Goal: Find contact information: Find contact information

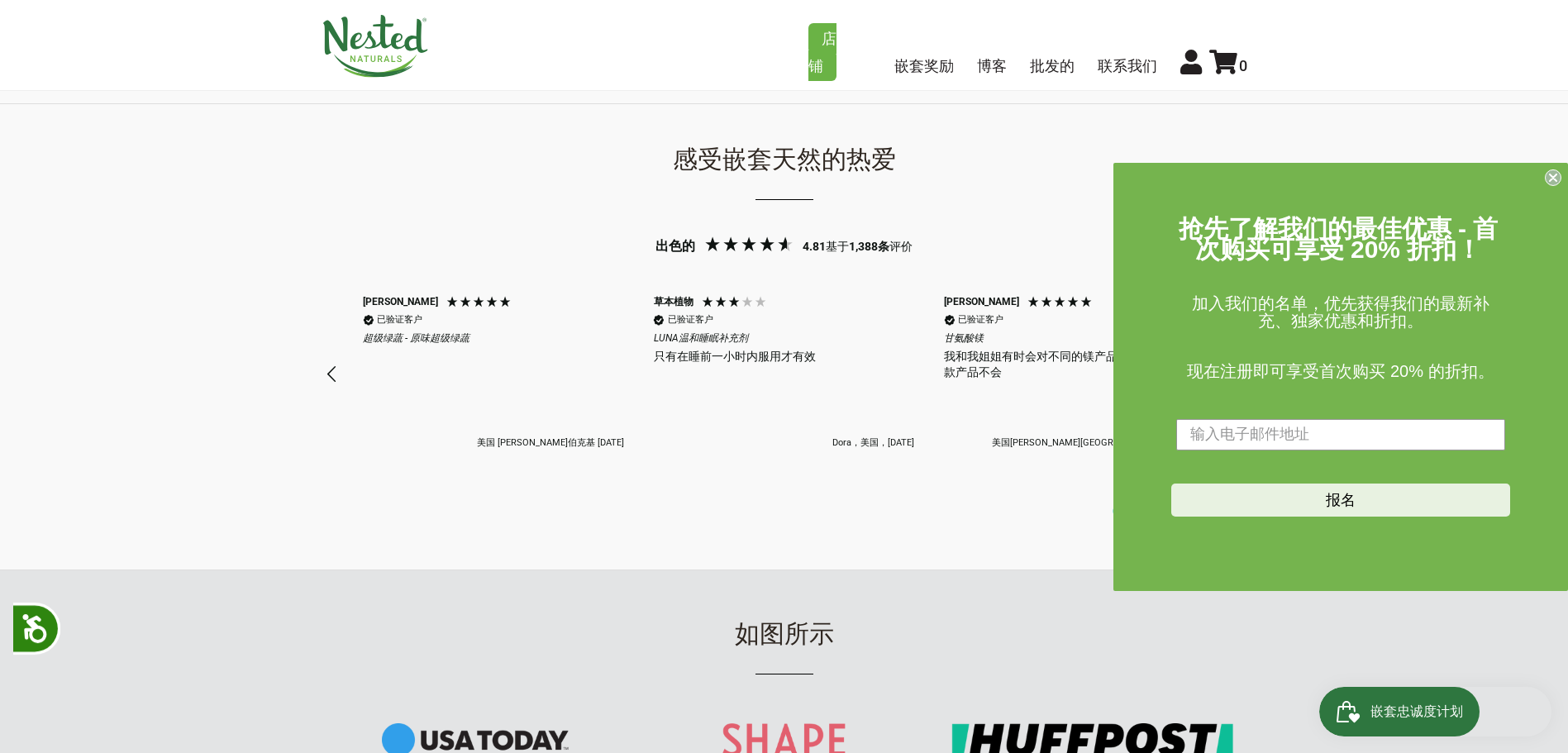
scroll to position [0, 2033]
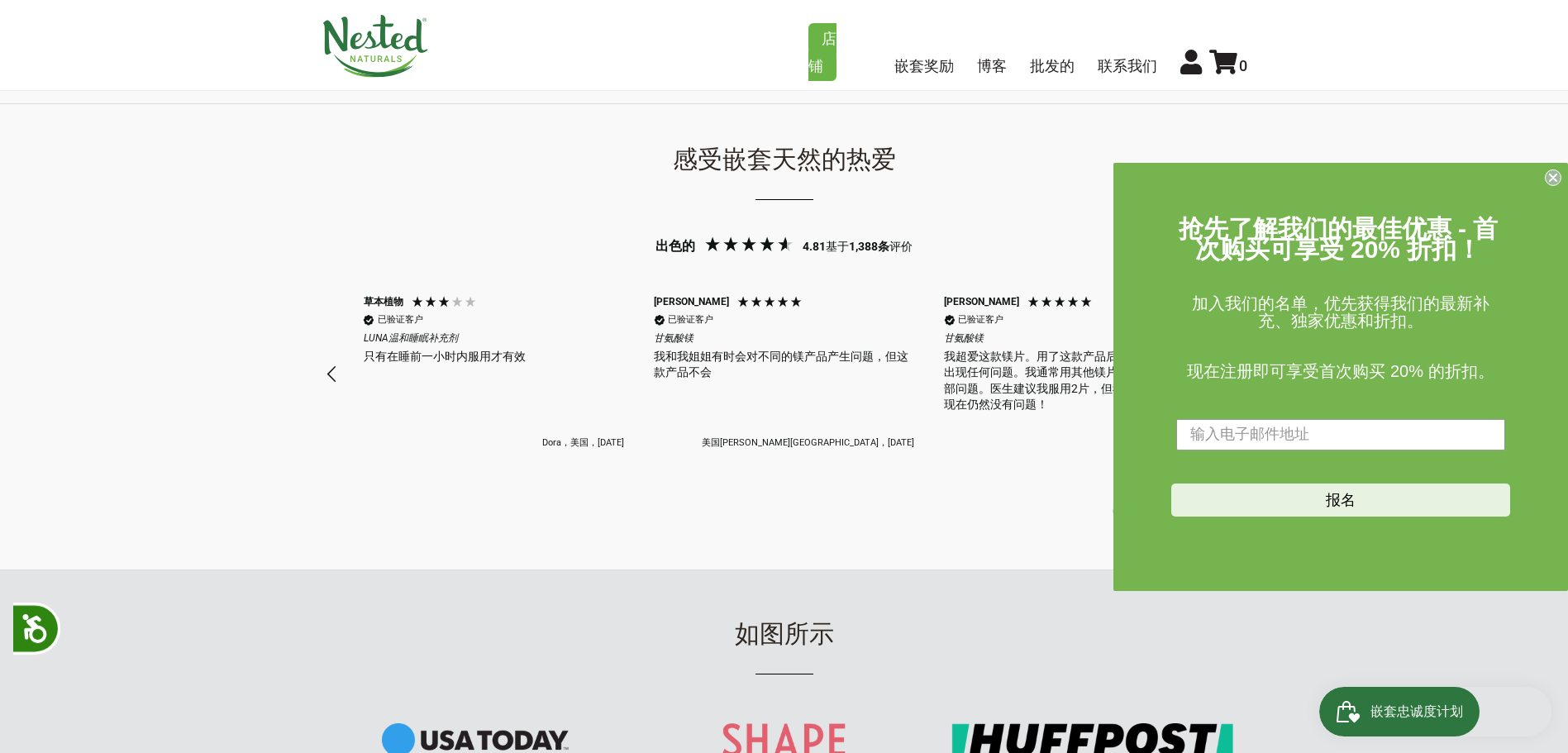
click at [1559, 174] on circle "关闭对话框" at bounding box center [1553, 177] width 16 height 16
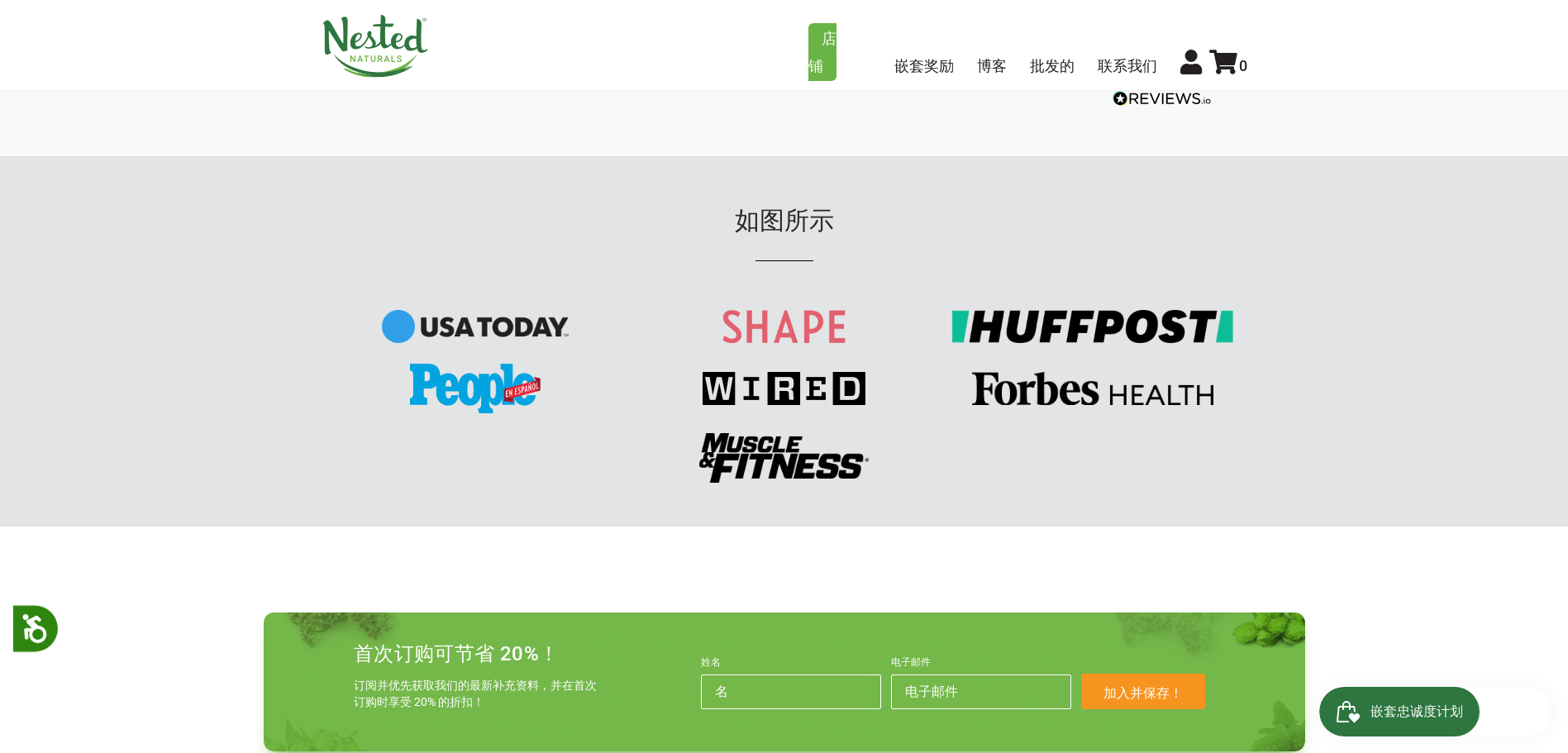
scroll to position [2233, 0]
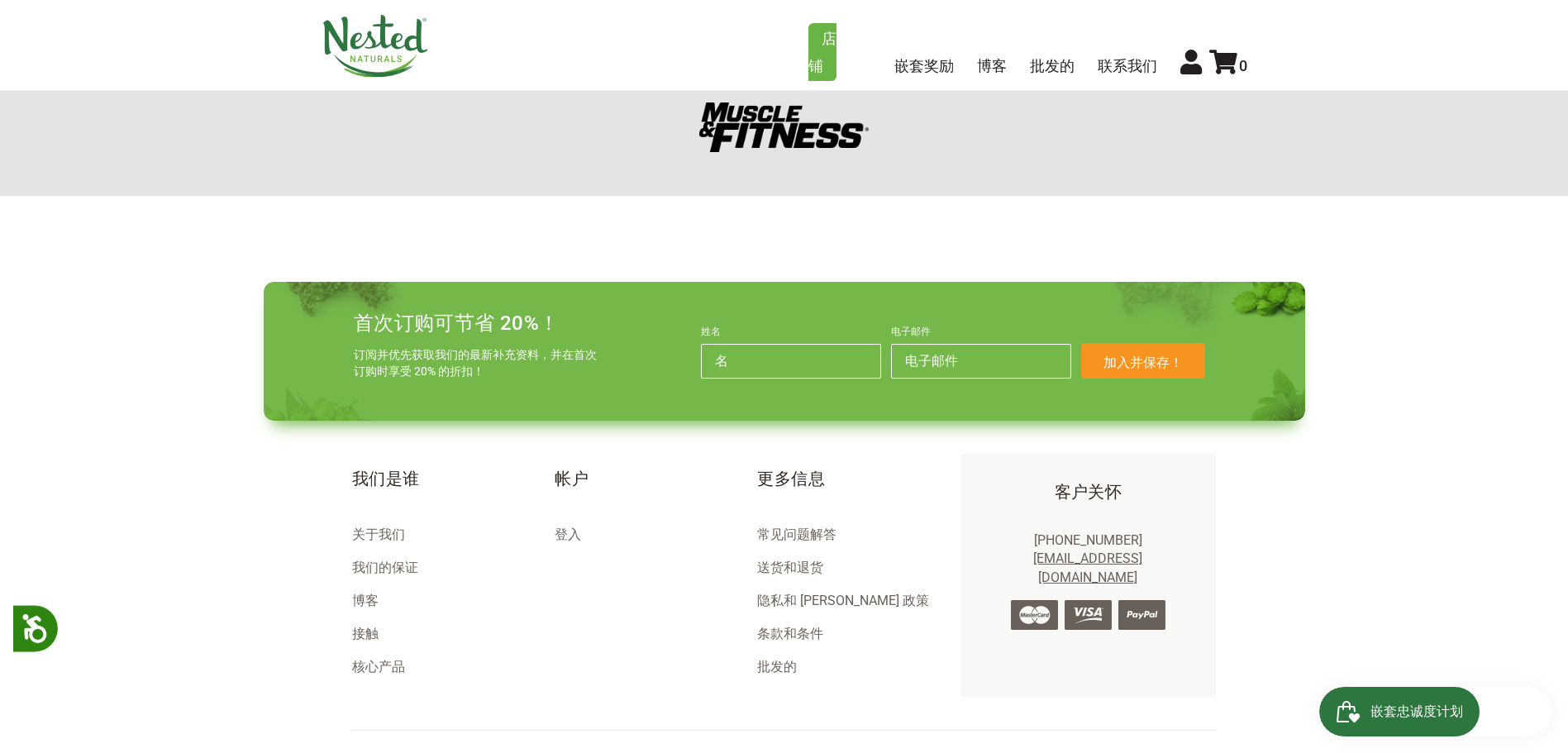
click at [370, 529] on font "关于我们" at bounding box center [379, 535] width 52 height 16
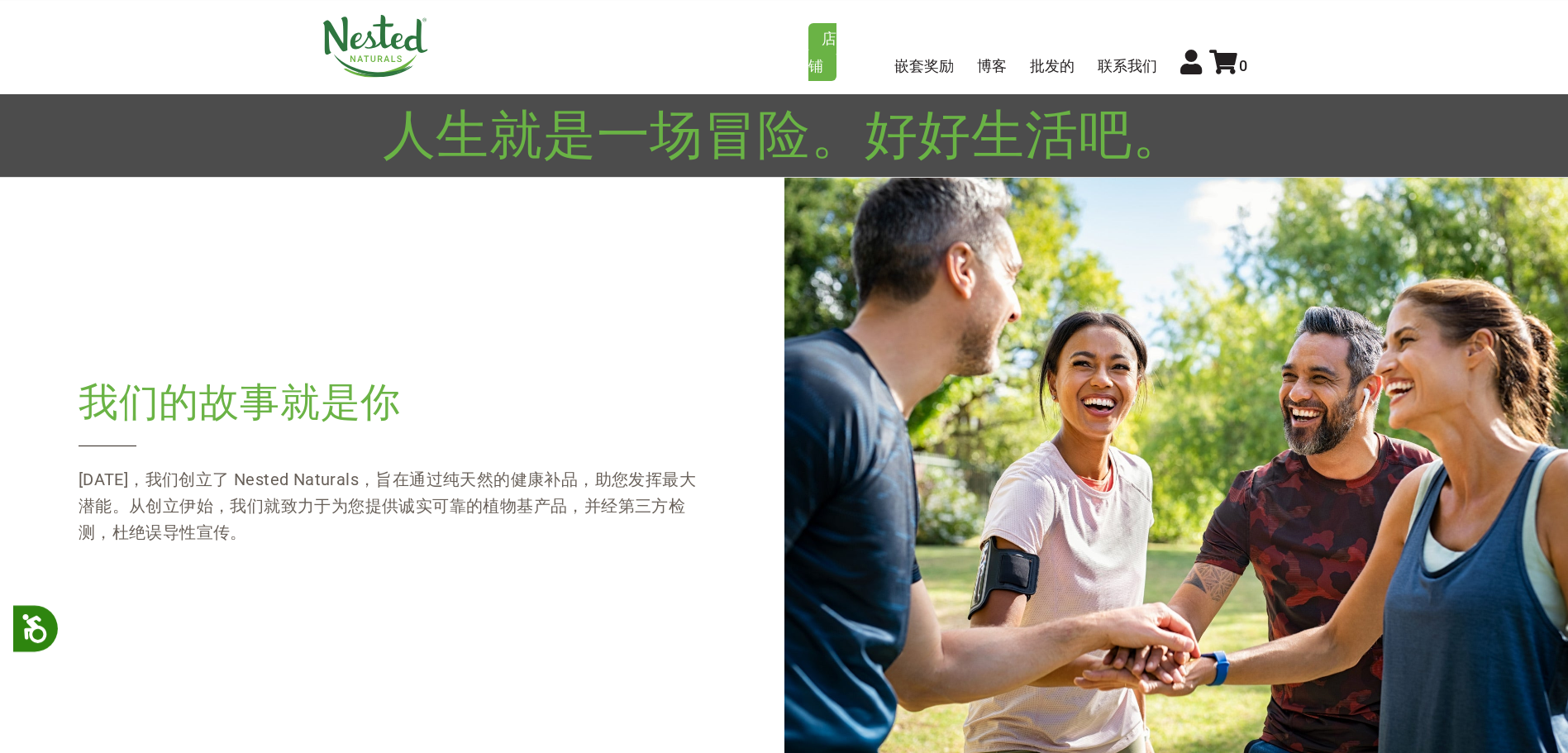
scroll to position [248, 0]
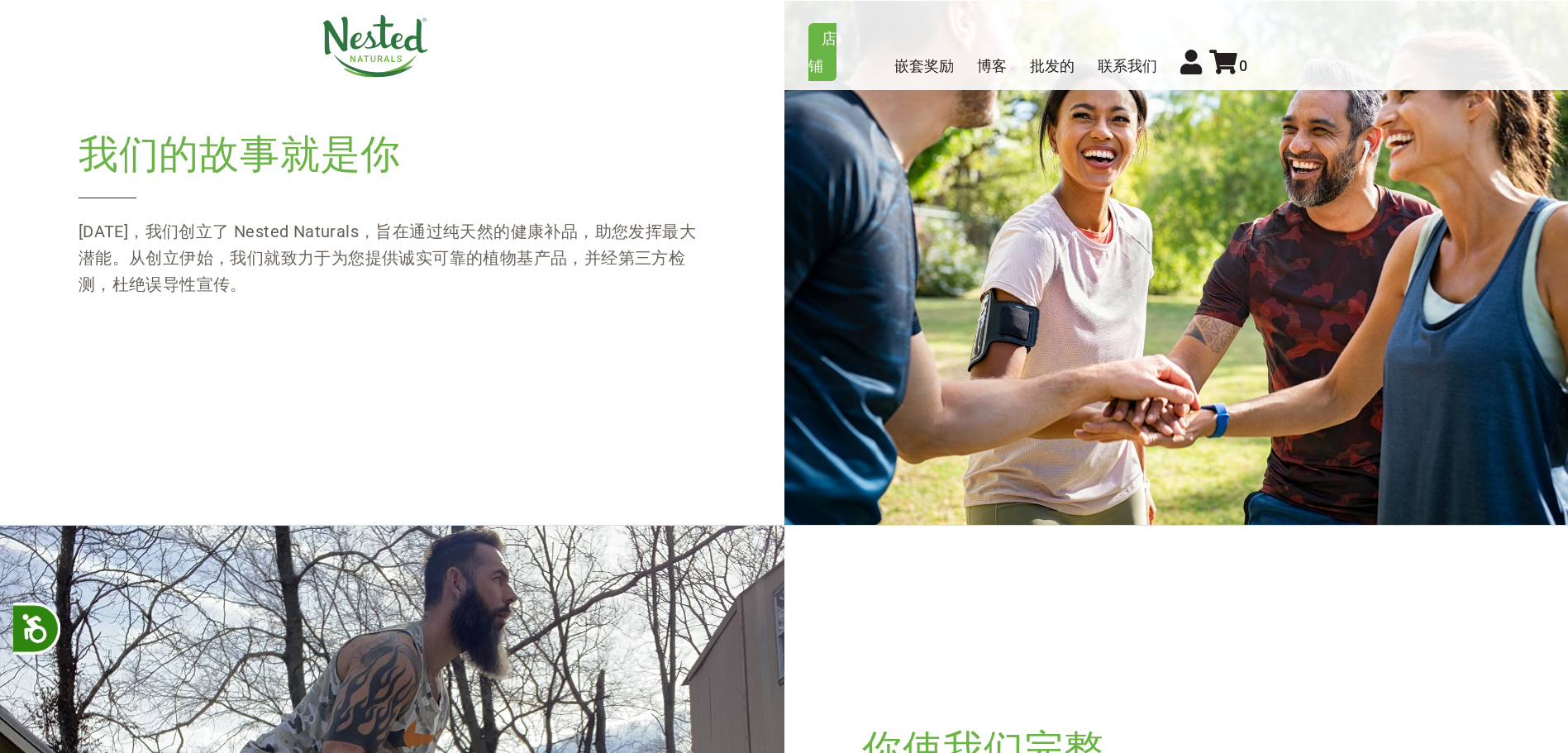
click at [122, 448] on div "我们的故事就是你 十年前，我们创立了 Nested Naturals，旨在通过纯天然的健康补品，助您发挥最大潜能。从创立伊始，我们就致力于为您提供诚实可靠的植…" at bounding box center [784, 227] width 1568 height 595
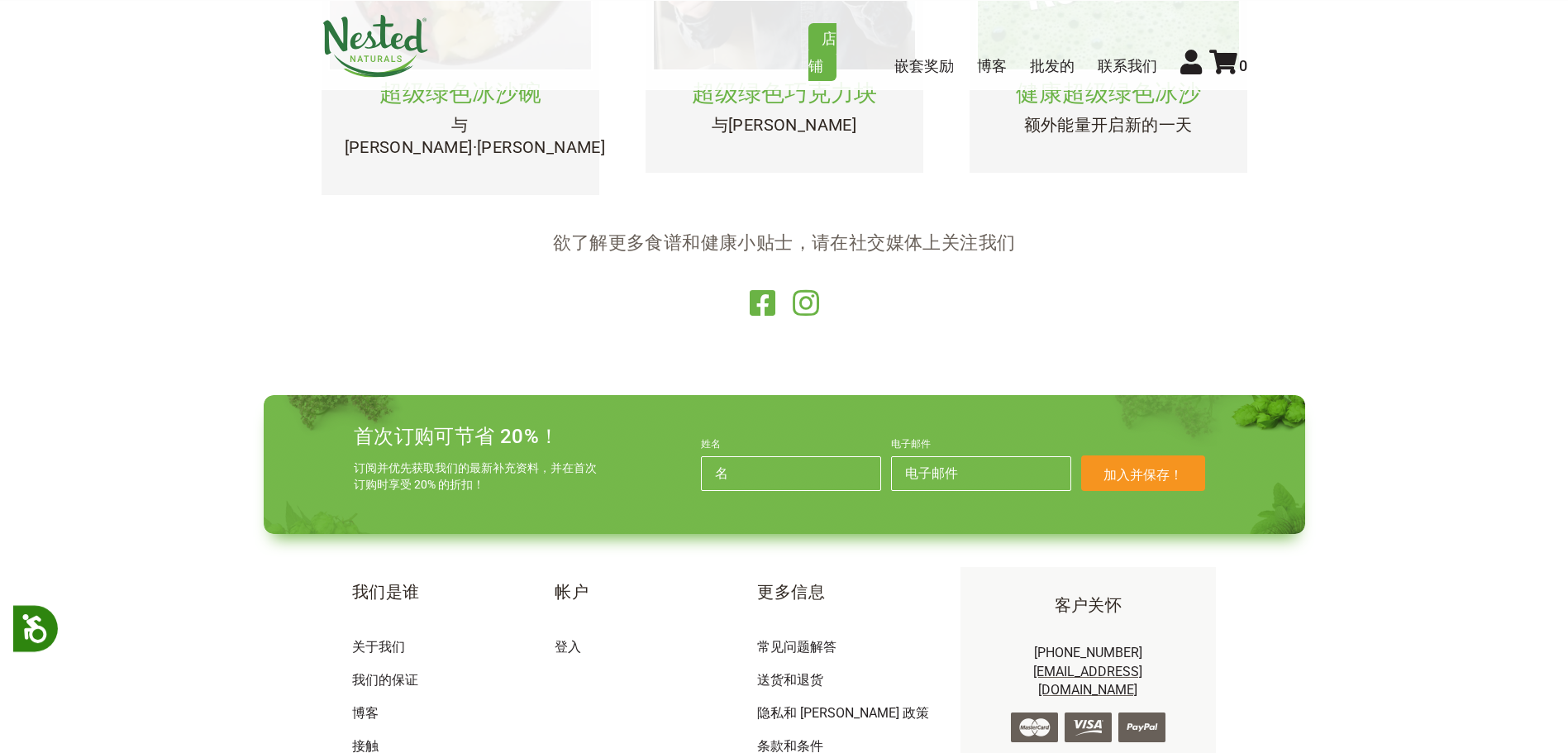
scroll to position [3456, 0]
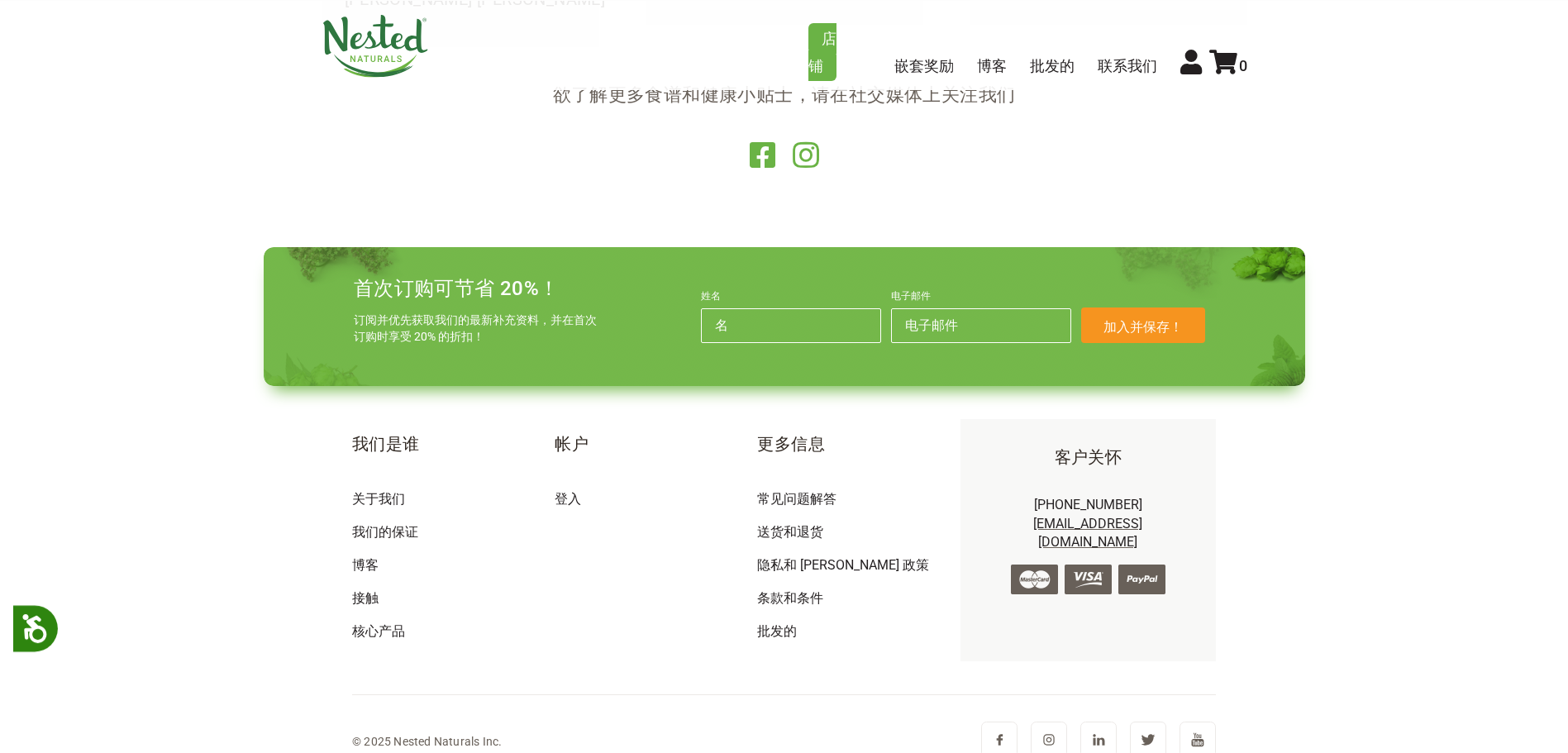
click at [1007, 722] on img at bounding box center [999, 740] width 37 height 37
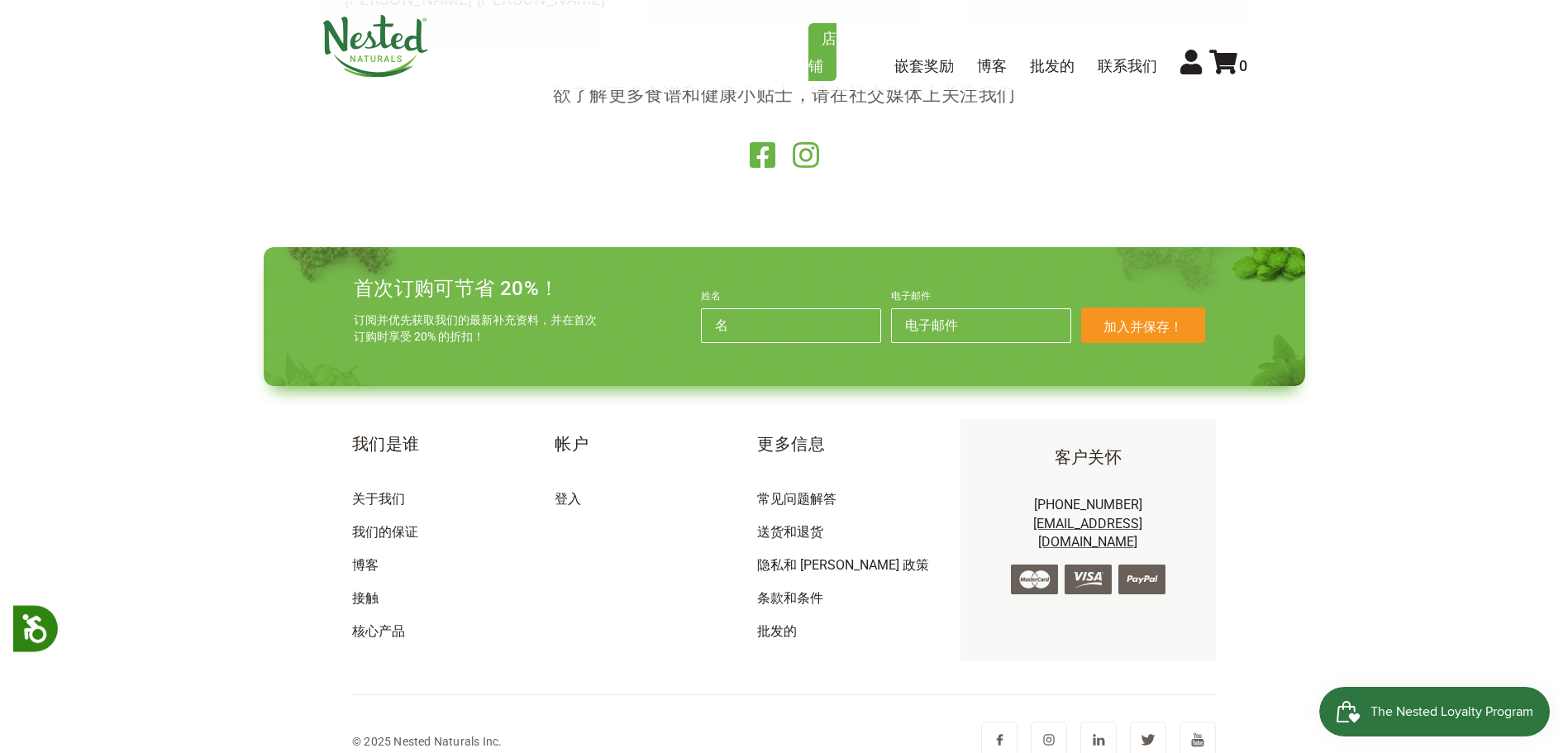
scroll to position [0, 0]
click at [1097, 722] on img at bounding box center [1098, 740] width 37 height 37
drag, startPoint x: 1186, startPoint y: 505, endPoint x: 1000, endPoint y: 501, distance: 186.0
click at [1000, 501] on p "1-866-992-3677 support@nestednaturals.com" at bounding box center [1088, 523] width 202 height 55
copy font "[EMAIL_ADDRESS][DOMAIN_NAME]"
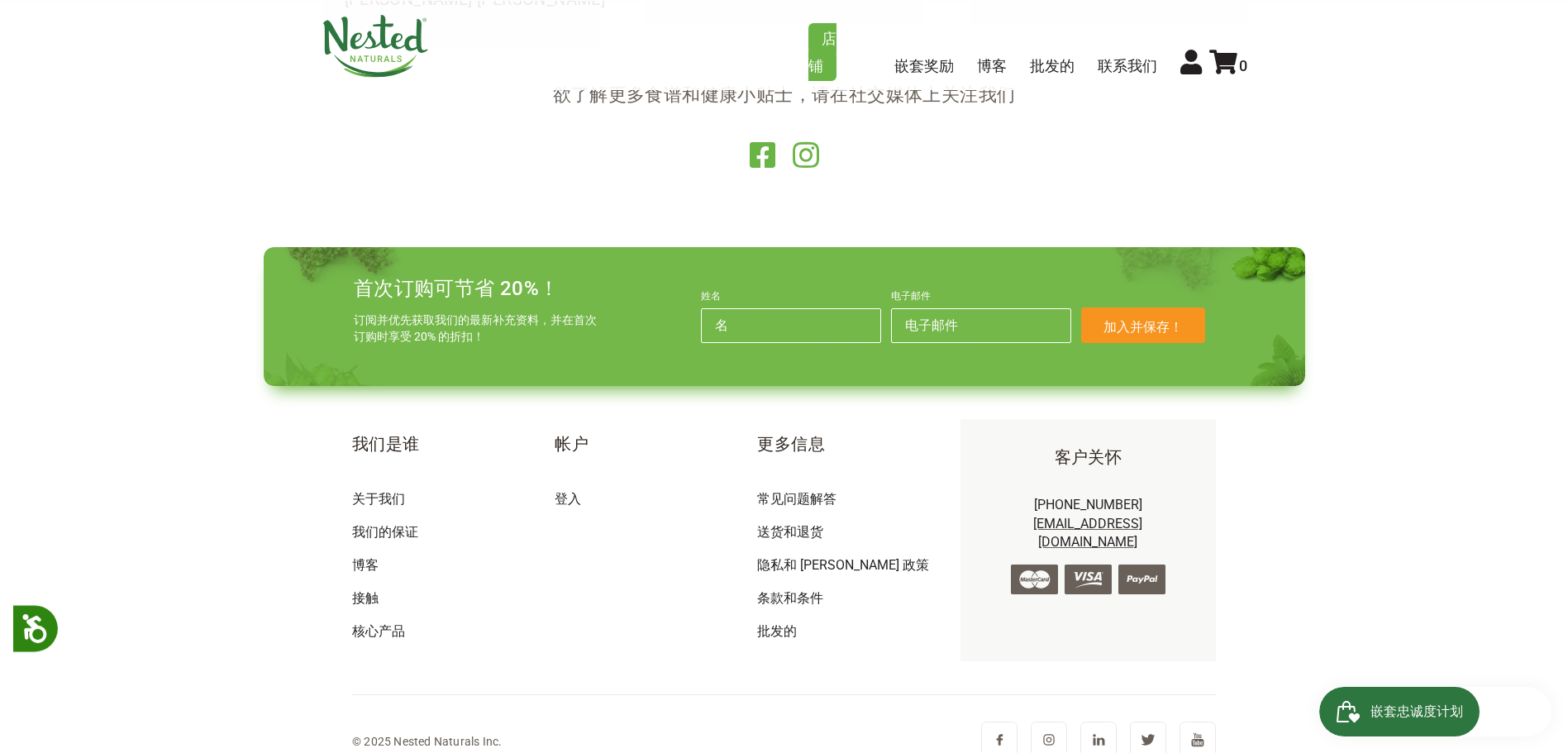
drag, startPoint x: 1158, startPoint y: 483, endPoint x: 1034, endPoint y: 481, distance: 124.0
click at [1034, 496] on p "1-866-992-3677 support@nestednaturals.com" at bounding box center [1088, 523] width 202 height 55
copy font "[PHONE_NUMBER]"
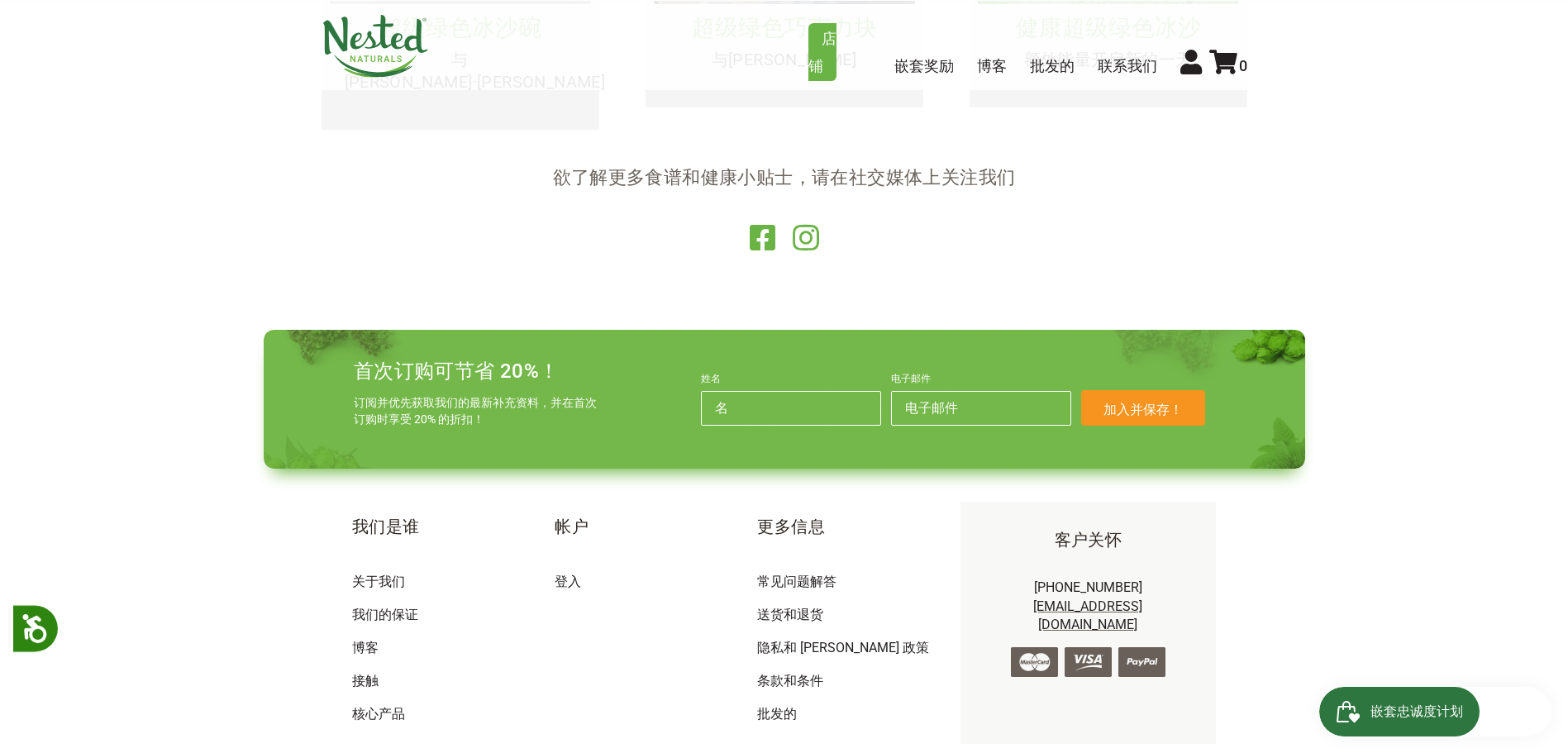
scroll to position [3456, 0]
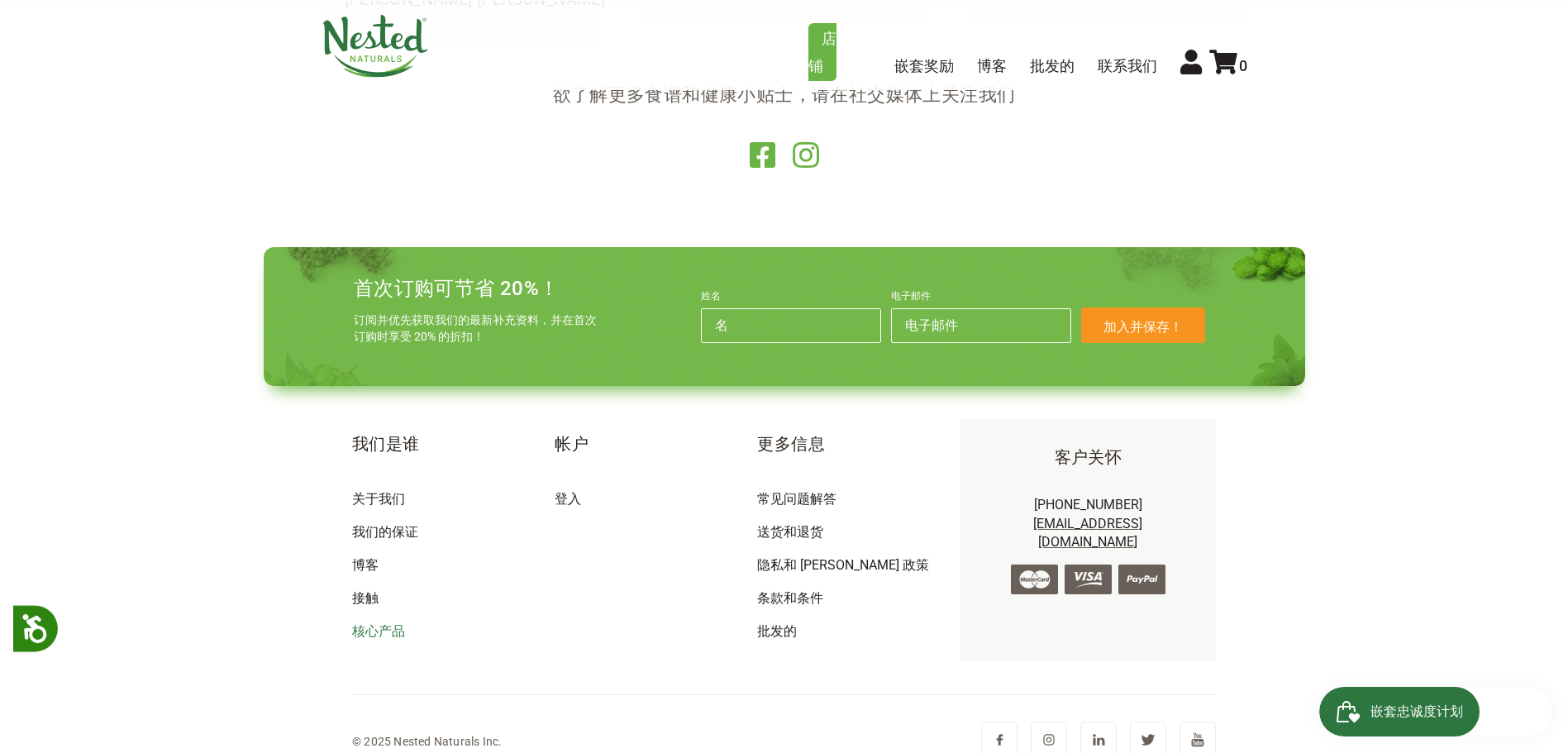
click at [370, 624] on font "核心产品" at bounding box center [379, 631] width 52 height 16
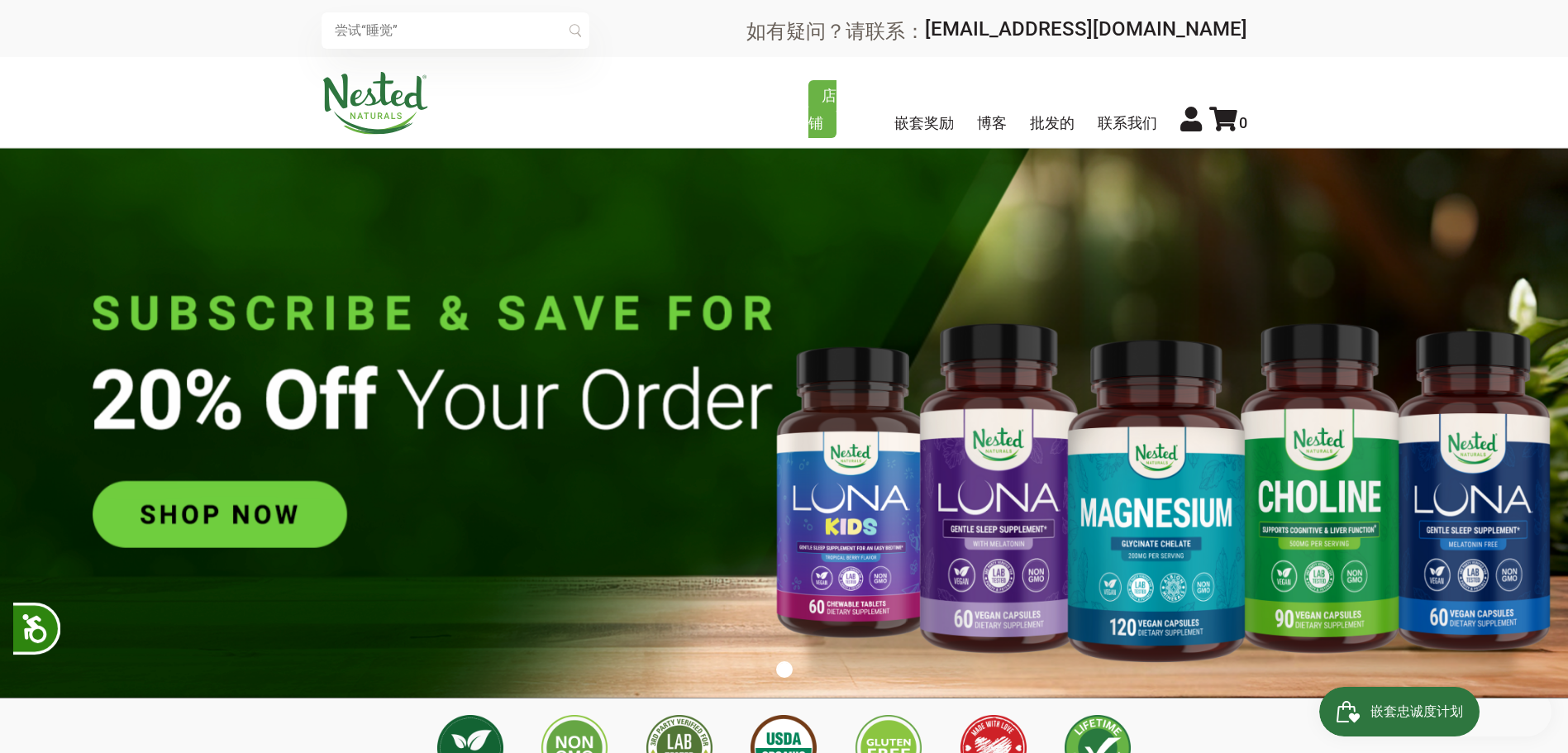
click at [386, 98] on img at bounding box center [375, 103] width 108 height 63
click at [200, 197] on img at bounding box center [784, 423] width 1568 height 550
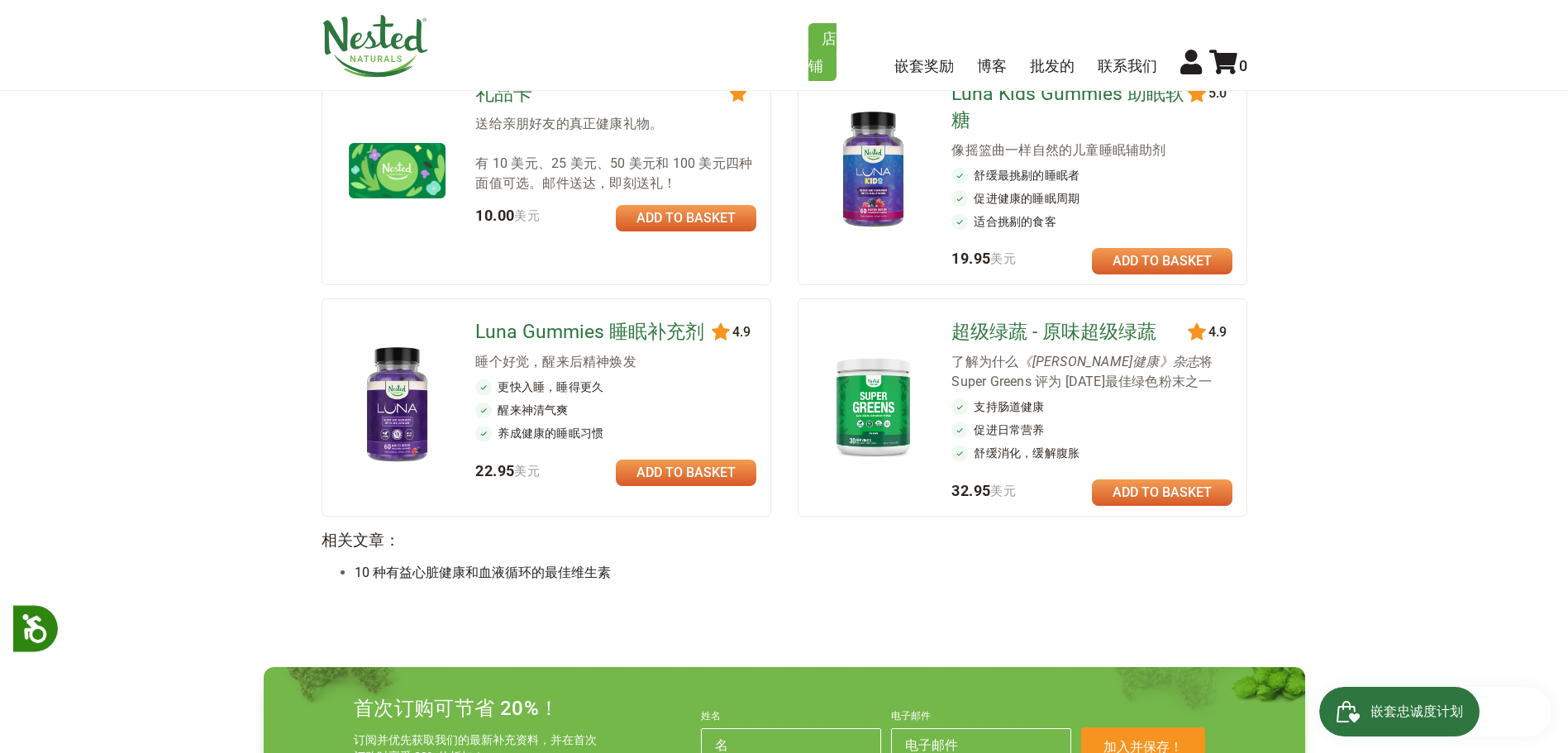
scroll to position [1572, 0]
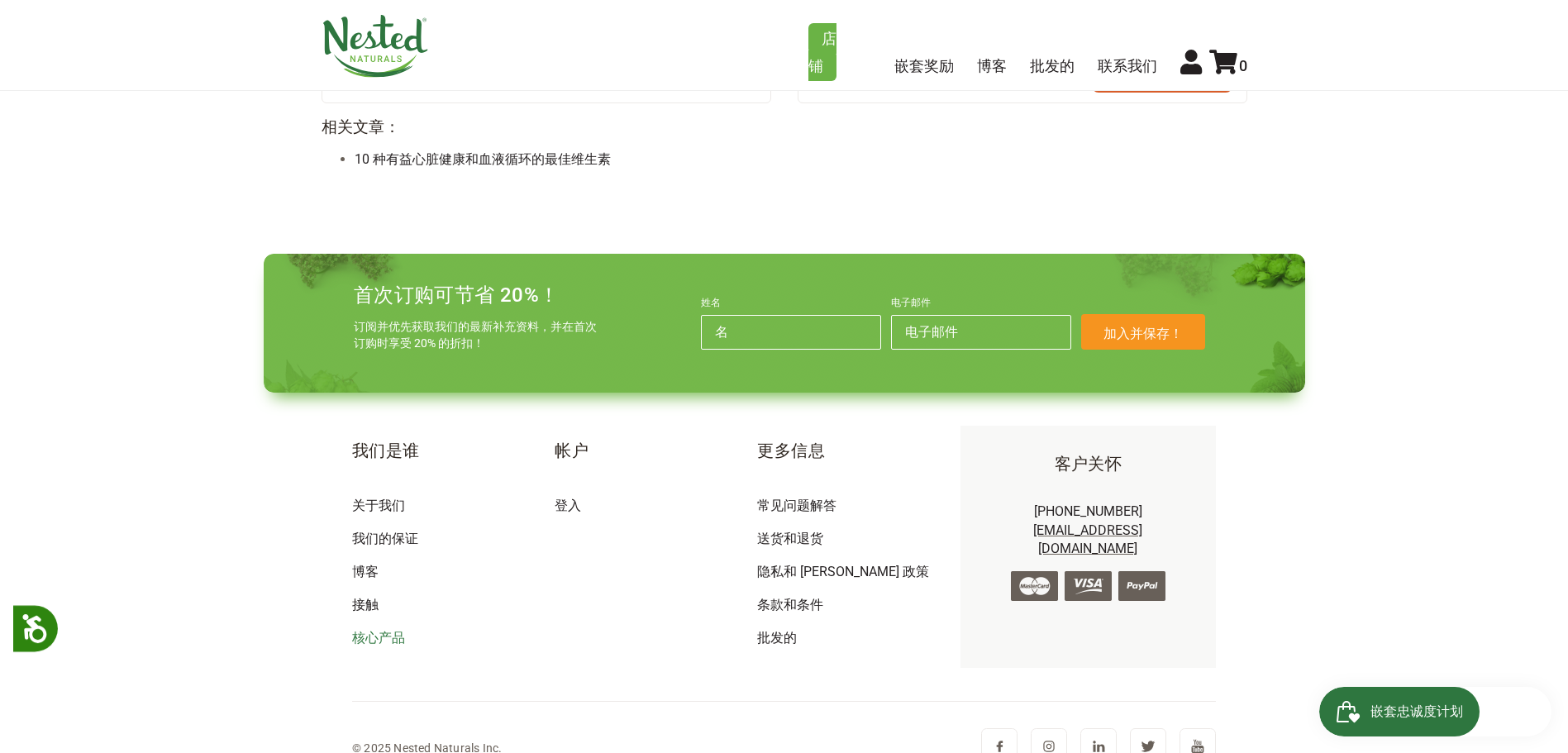
click at [375, 634] on font "核心产品" at bounding box center [379, 638] width 52 height 16
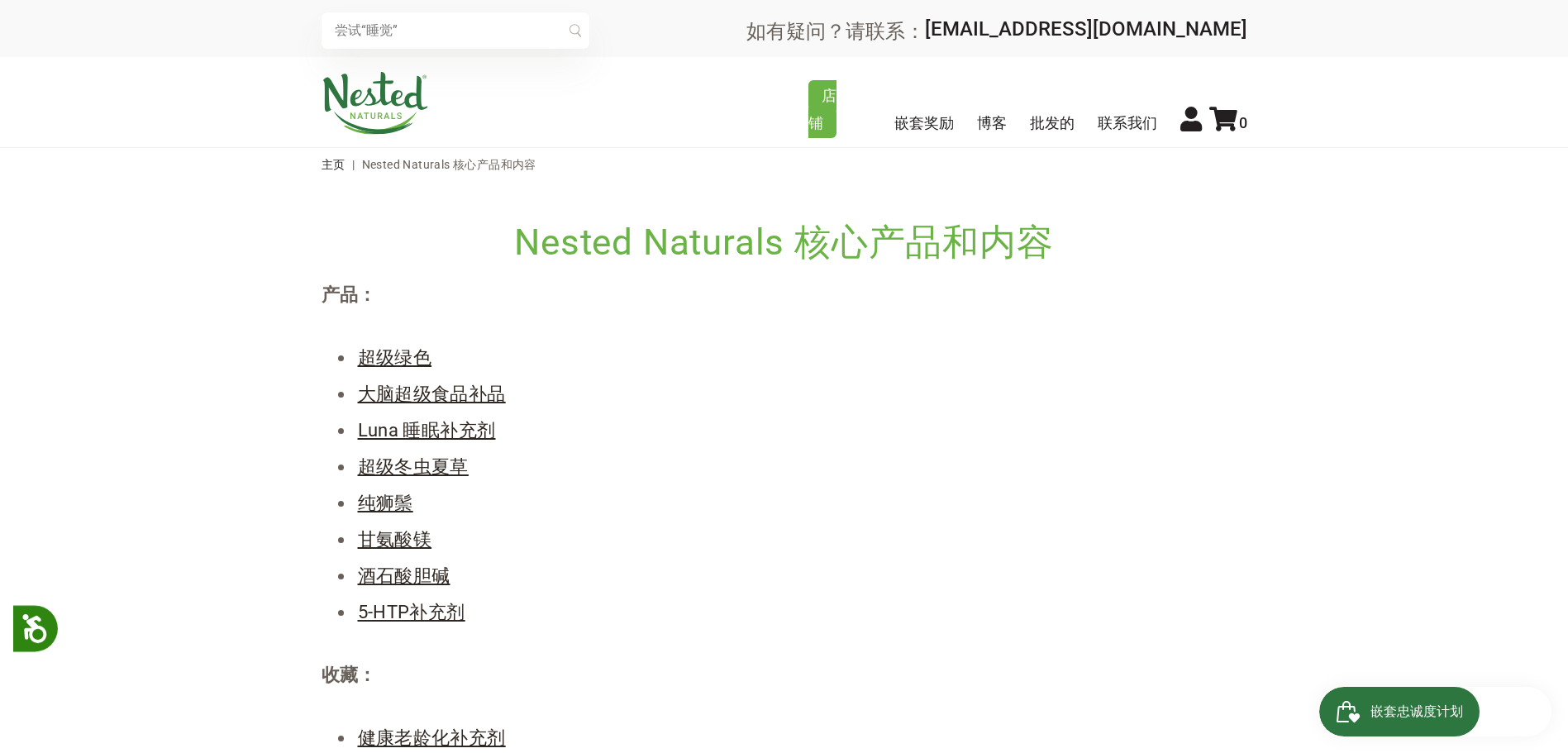
click at [244, 295] on main "Nested Naturals 核心产品和内容 产品： 超级绿色 大脑超级食品补品 Luna 睡眠补充剂 超级冬虫夏草 纯狮鬃 甘氨酸镁 酒石酸胆碱 5-HT…" at bounding box center [784, 703] width 1568 height 1046
click at [397, 356] on font "超级绿色" at bounding box center [395, 357] width 74 height 21
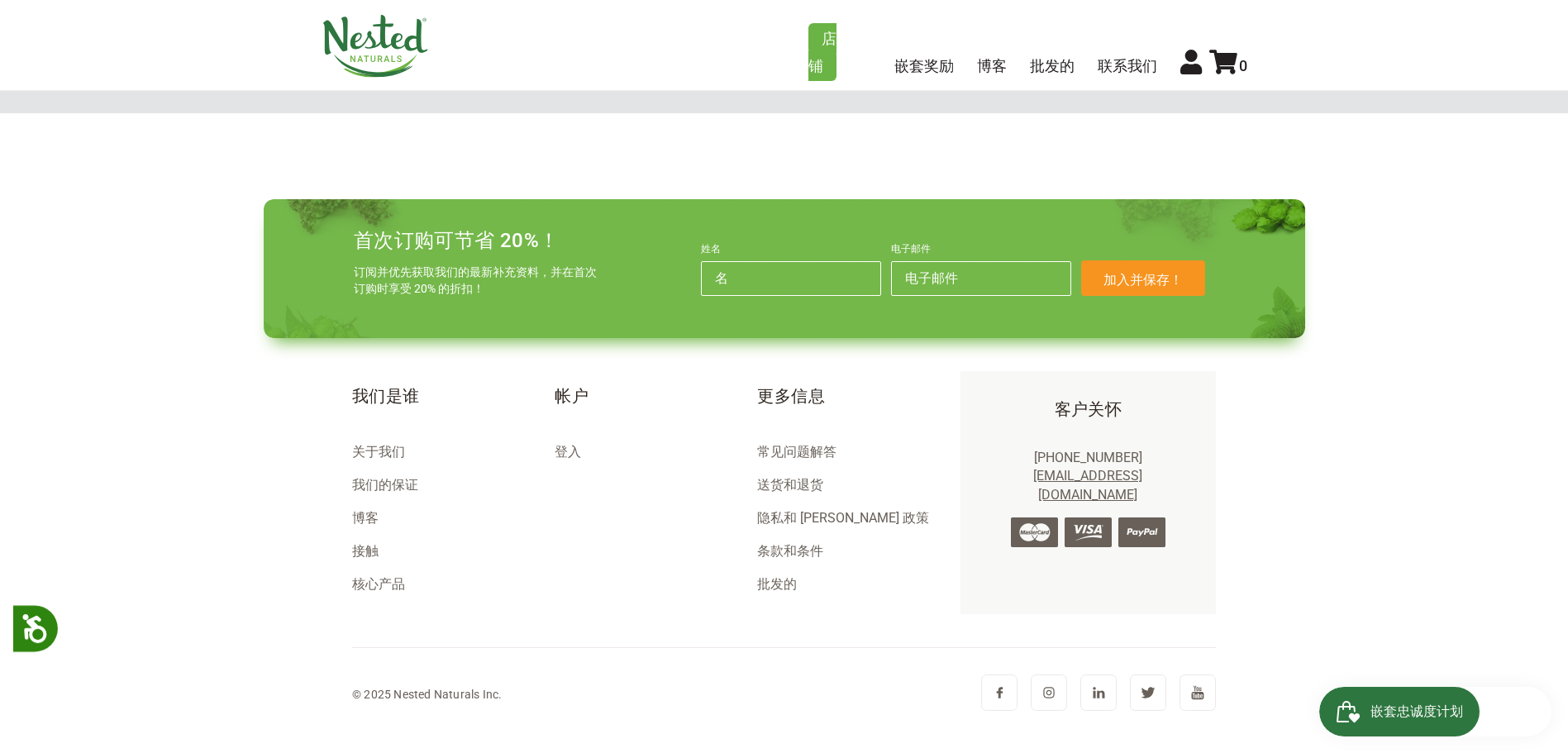
scroll to position [0, 872]
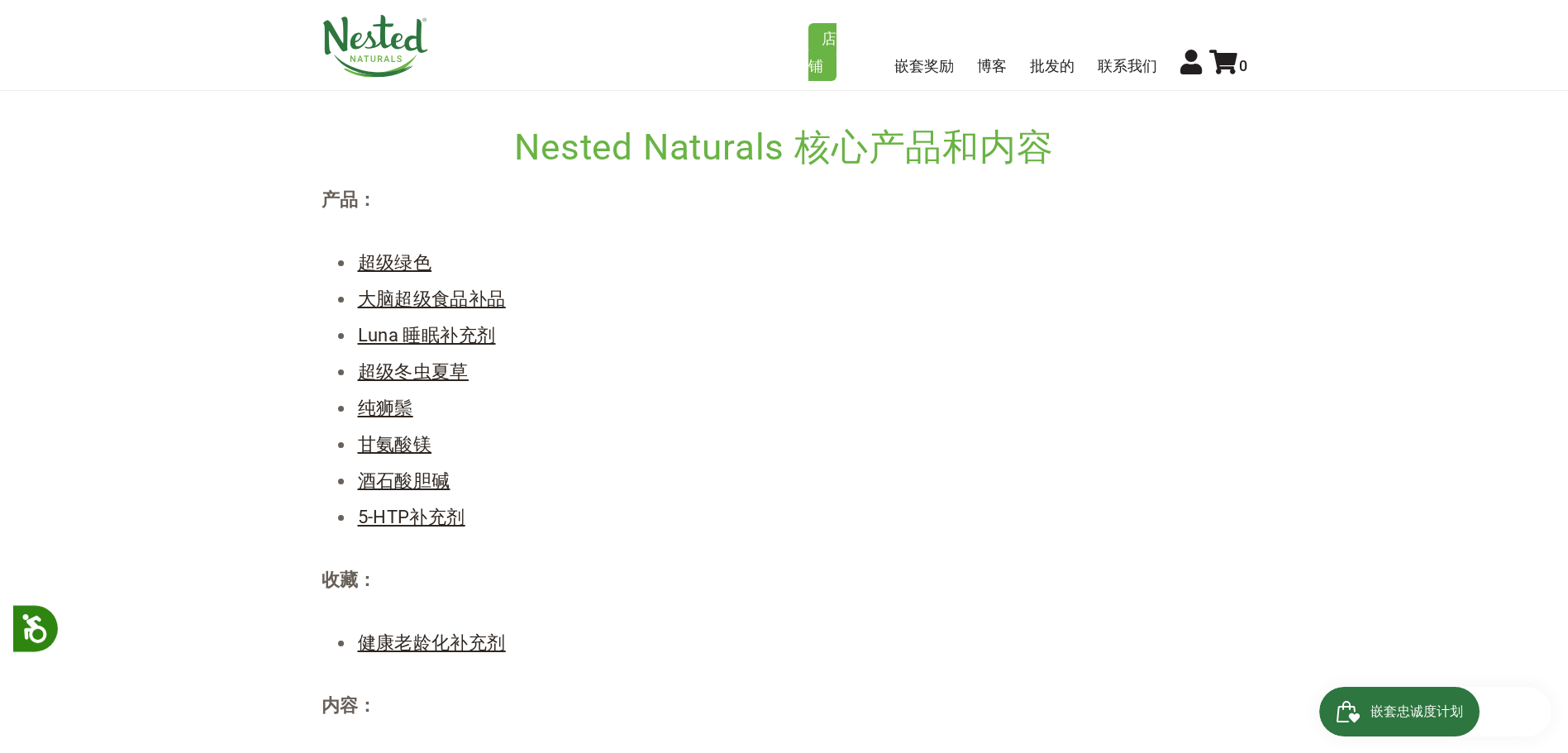
scroll to position [12, 0]
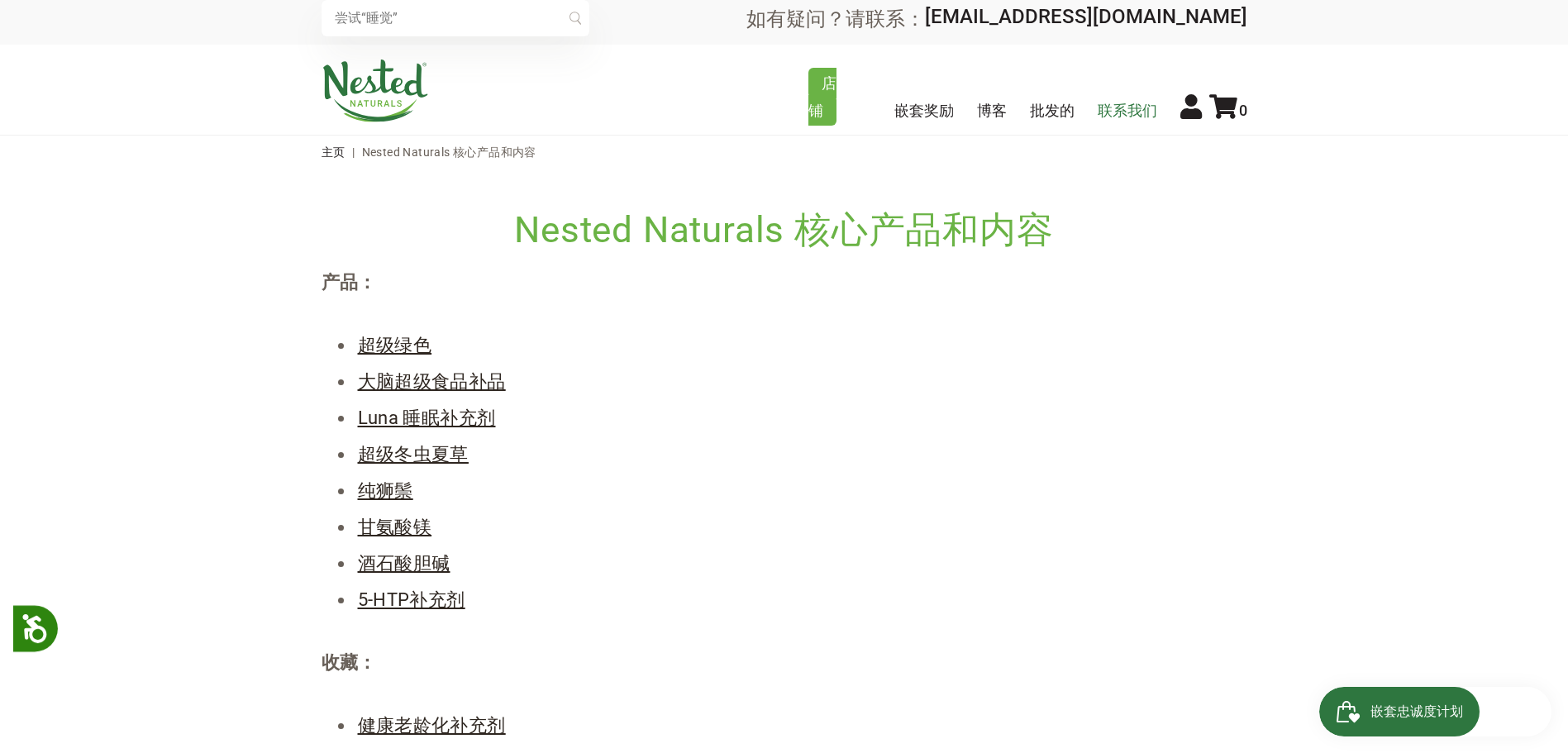
click at [1110, 109] on font "联系我们" at bounding box center [1127, 110] width 60 height 18
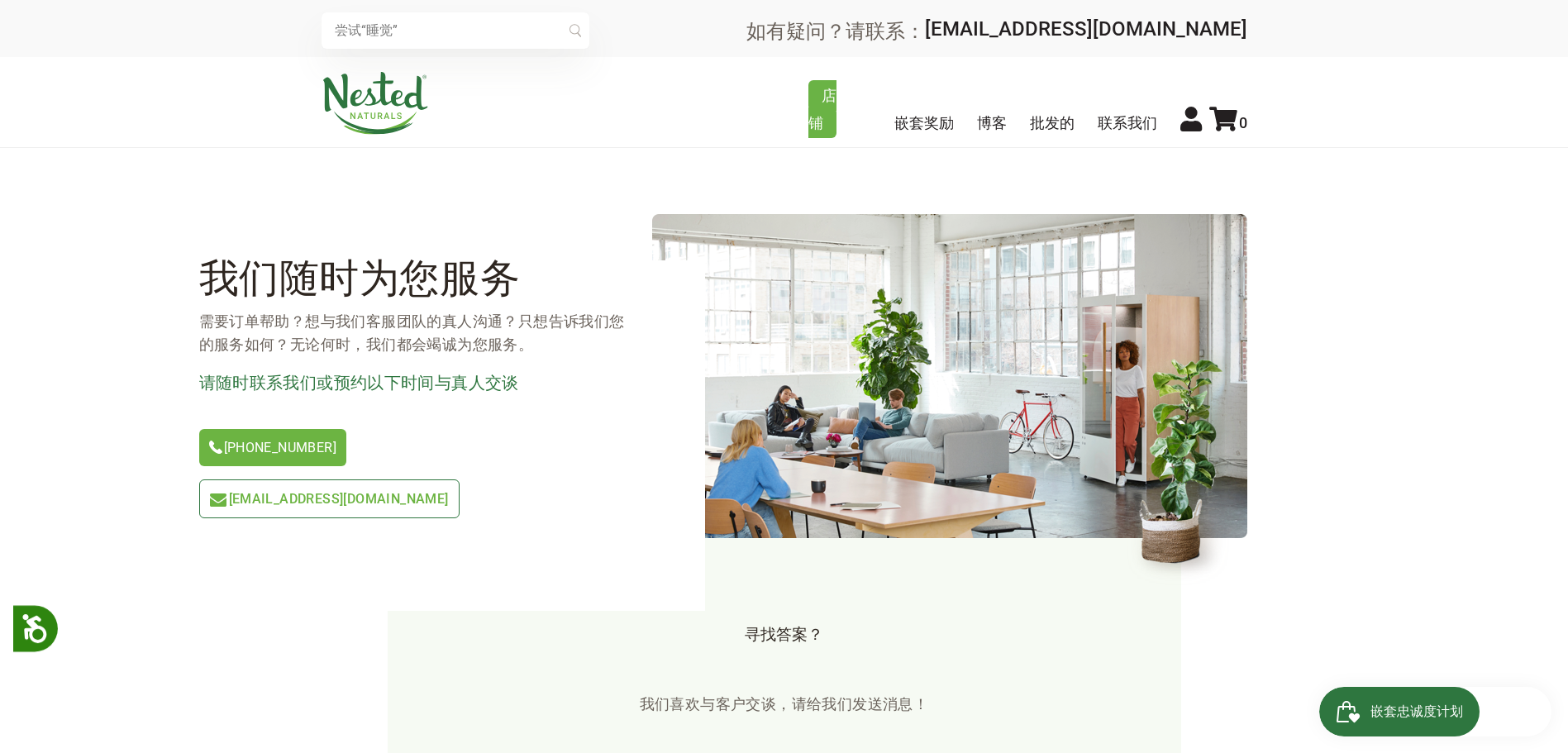
click at [449, 491] on font "[EMAIL_ADDRESS][DOMAIN_NAME]" at bounding box center [338, 499] width 220 height 16
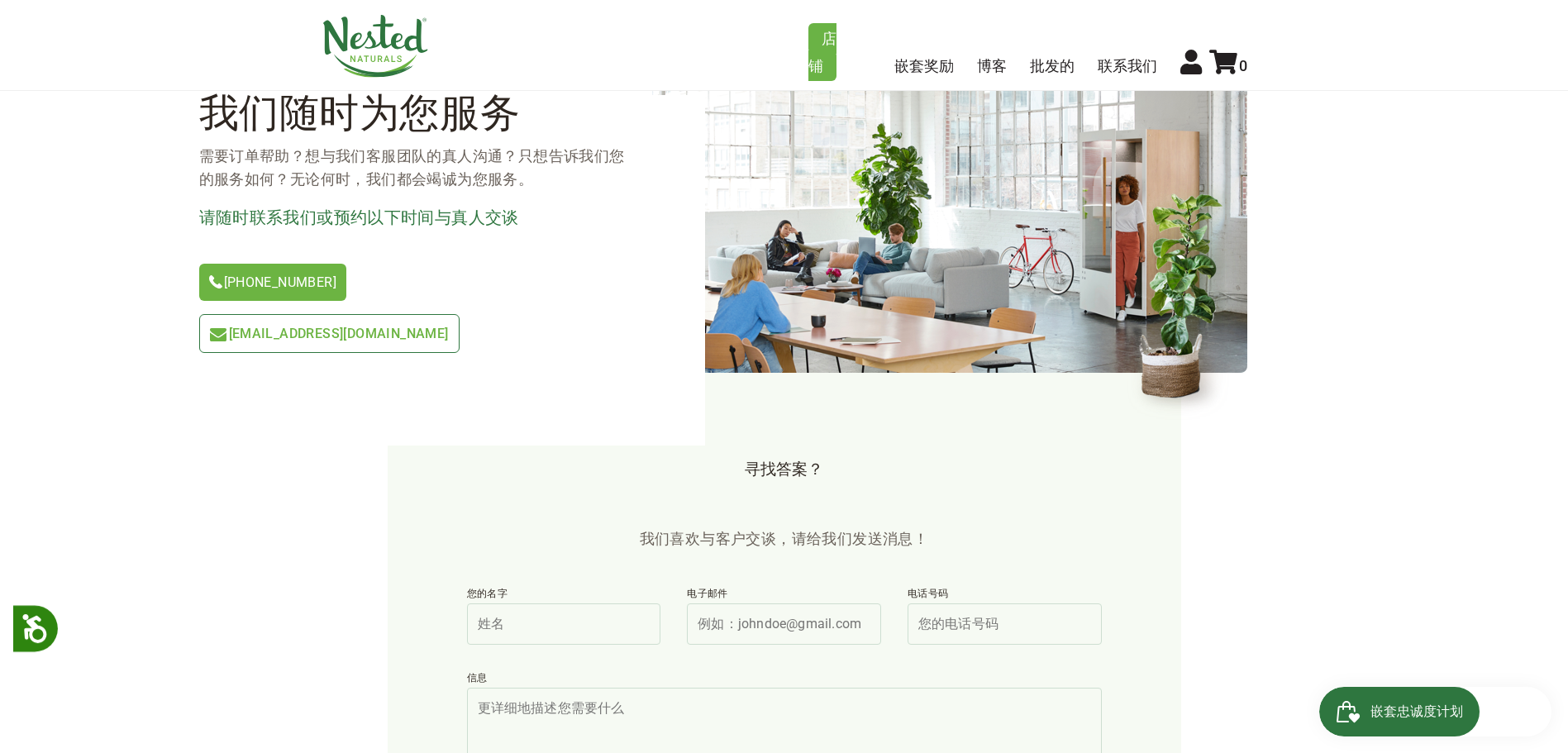
scroll to position [414, 0]
